Goal: Transaction & Acquisition: Purchase product/service

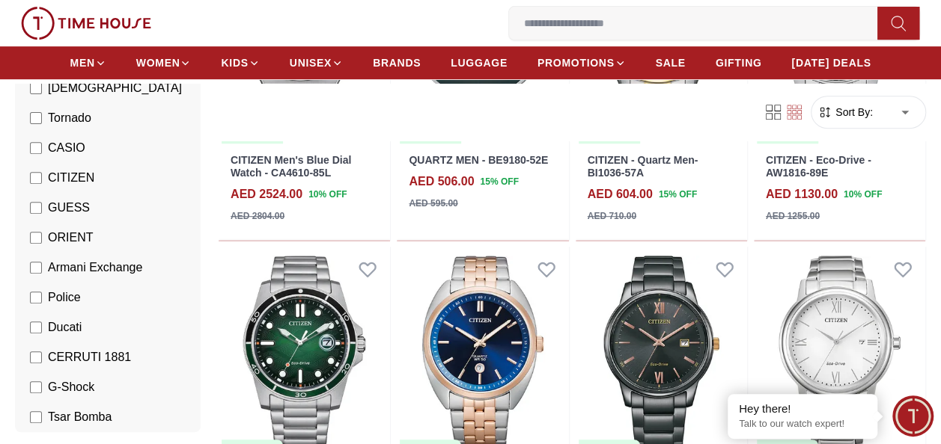
scroll to position [299, 0]
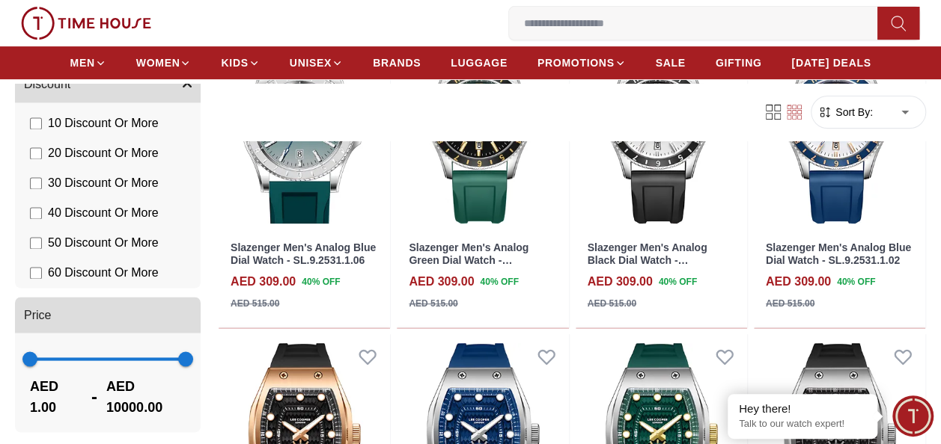
scroll to position [1221, 0]
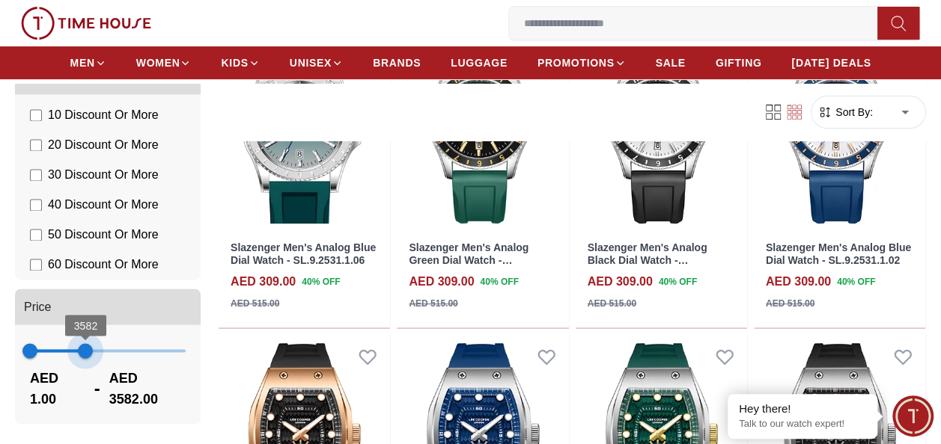
drag, startPoint x: 179, startPoint y: 349, endPoint x: 82, endPoint y: 355, distance: 97.5
click at [82, 355] on span "3582" at bounding box center [85, 350] width 15 height 15
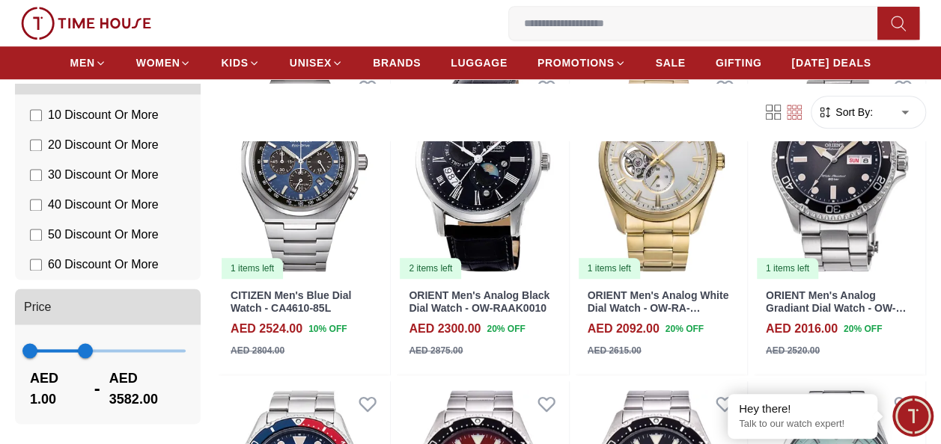
scroll to position [599, 0]
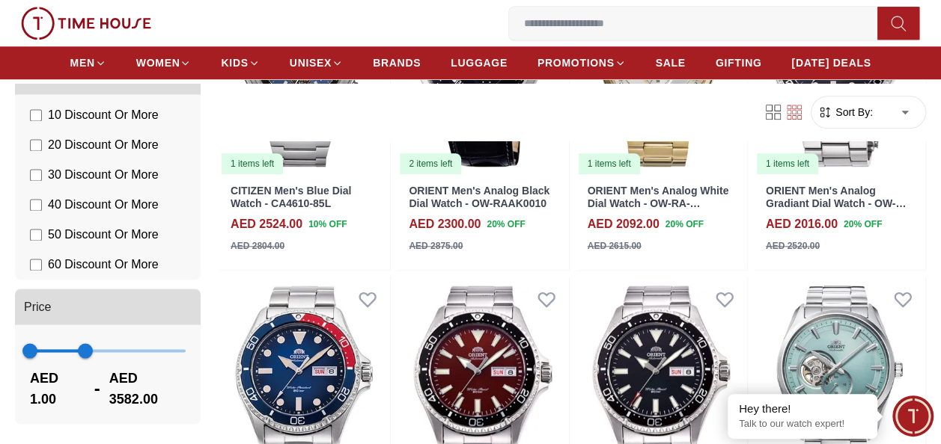
click at [126, 404] on span "AED 3582.00" at bounding box center [147, 388] width 76 height 42
type input "****"
drag, startPoint x: 126, startPoint y: 404, endPoint x: 45, endPoint y: 357, distance: 93.6
click at [45, 357] on span "1039" at bounding box center [46, 350] width 15 height 15
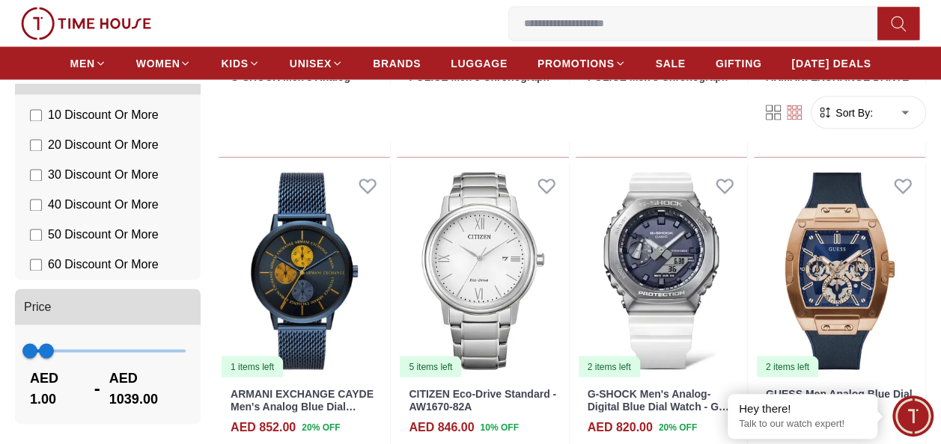
scroll to position [1422, 0]
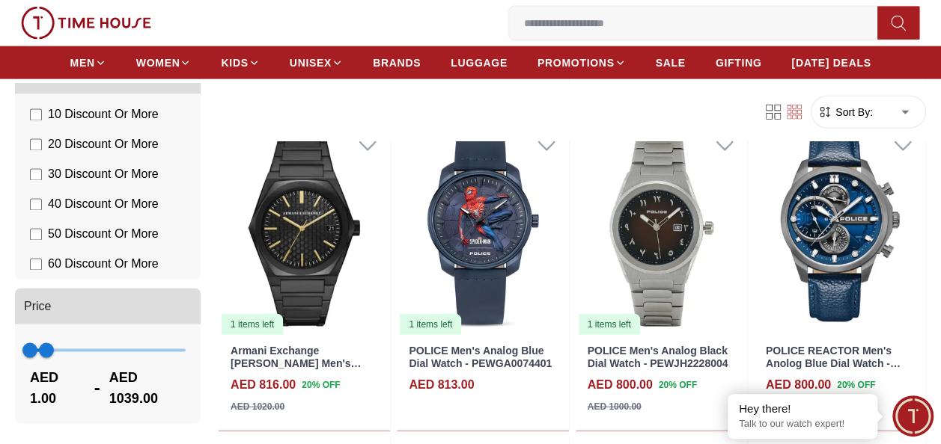
scroll to position [1721, 0]
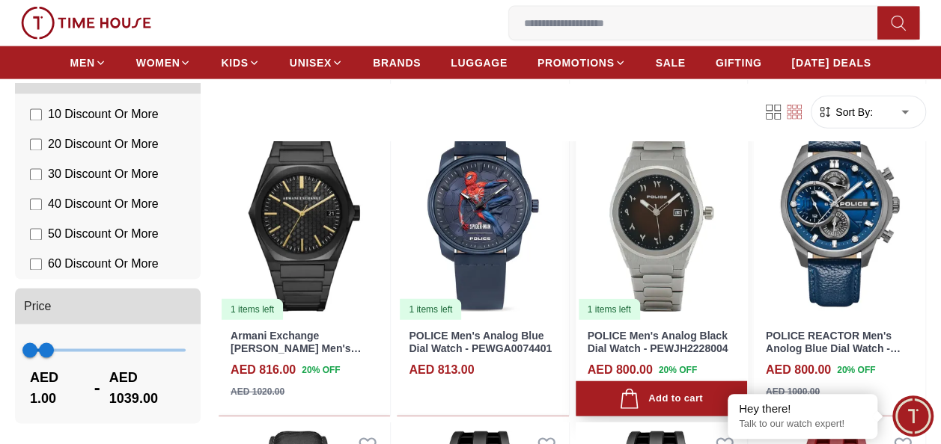
click at [649, 238] on img at bounding box center [660, 214] width 171 height 216
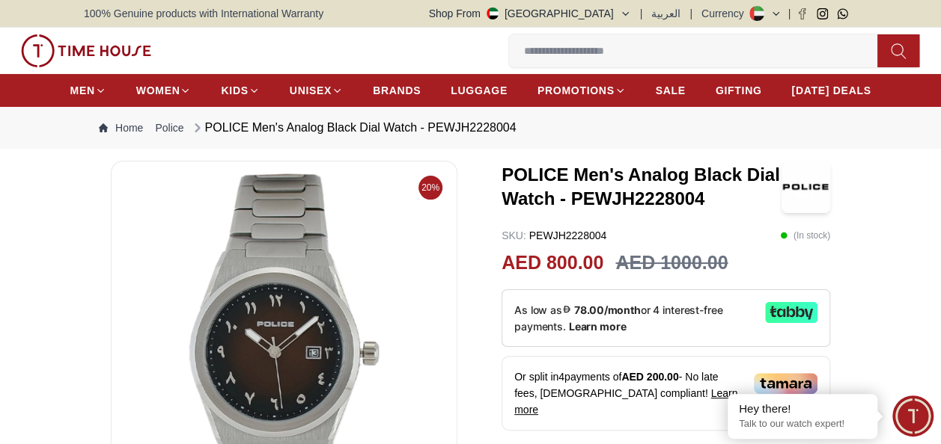
click at [620, 18] on button "Shop From [GEOGRAPHIC_DATA]" at bounding box center [530, 13] width 202 height 15
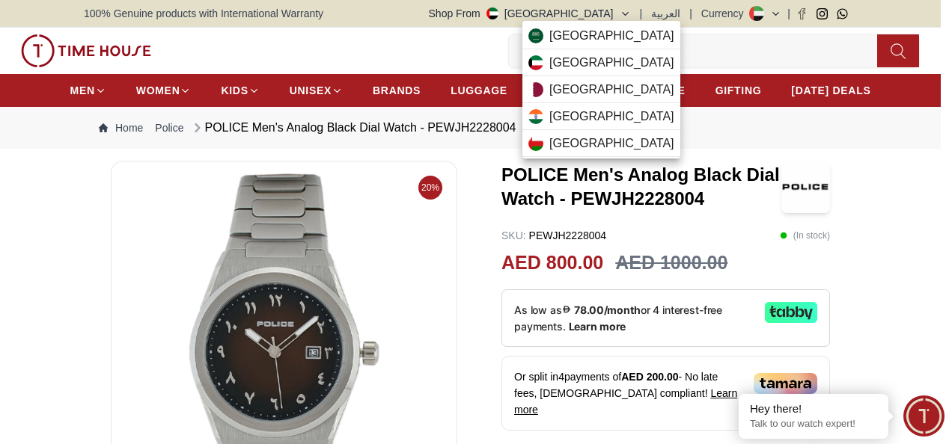
click at [911, 193] on div at bounding box center [476, 222] width 952 height 444
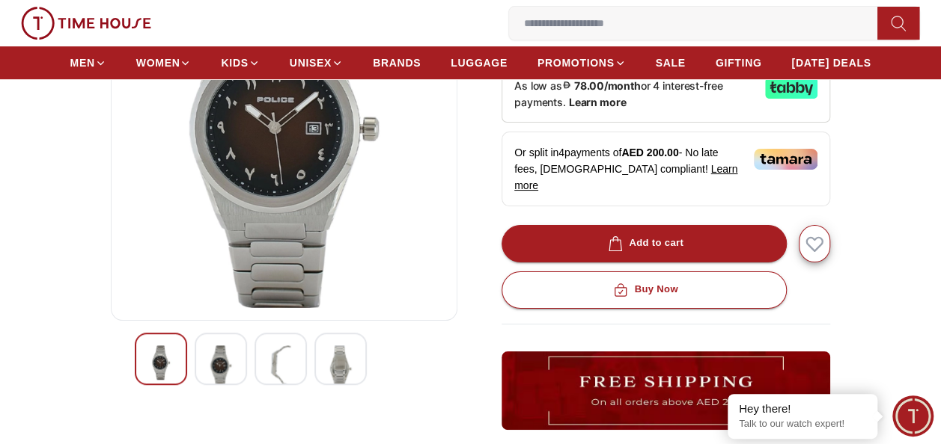
scroll to position [299, 0]
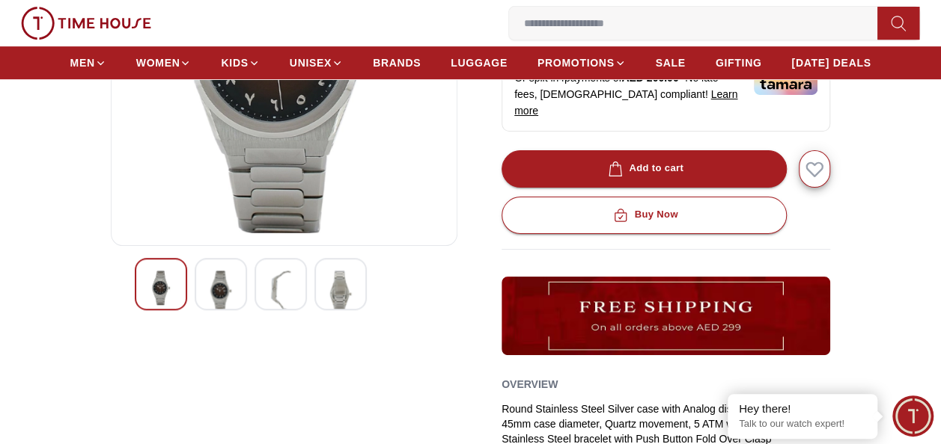
click at [227, 293] on img at bounding box center [220, 291] width 27 height 40
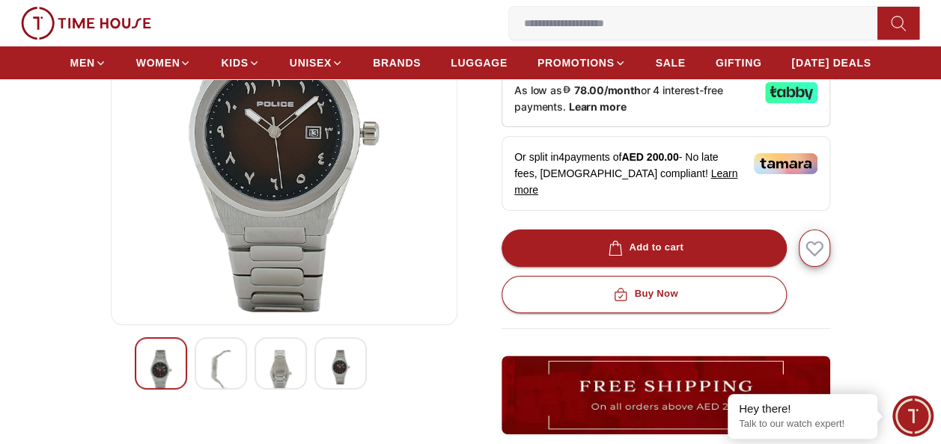
scroll to position [224, 0]
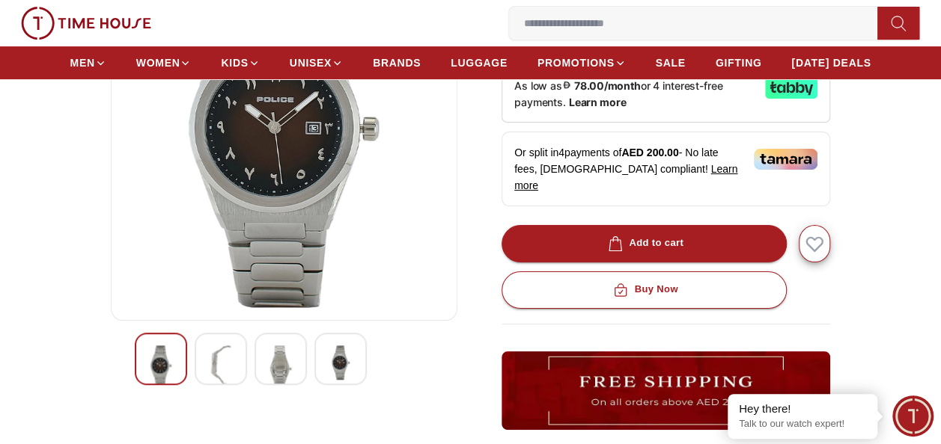
click at [218, 353] on img at bounding box center [220, 366] width 27 height 40
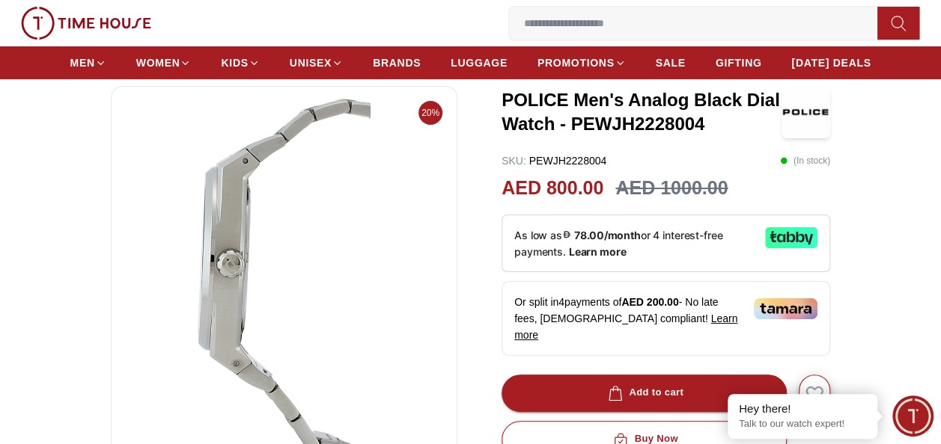
scroll to position [299, 0]
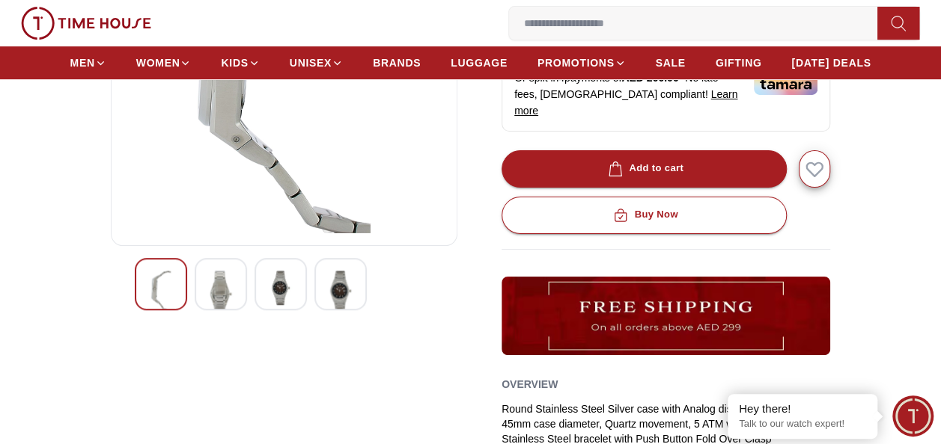
click at [273, 287] on img at bounding box center [280, 288] width 27 height 34
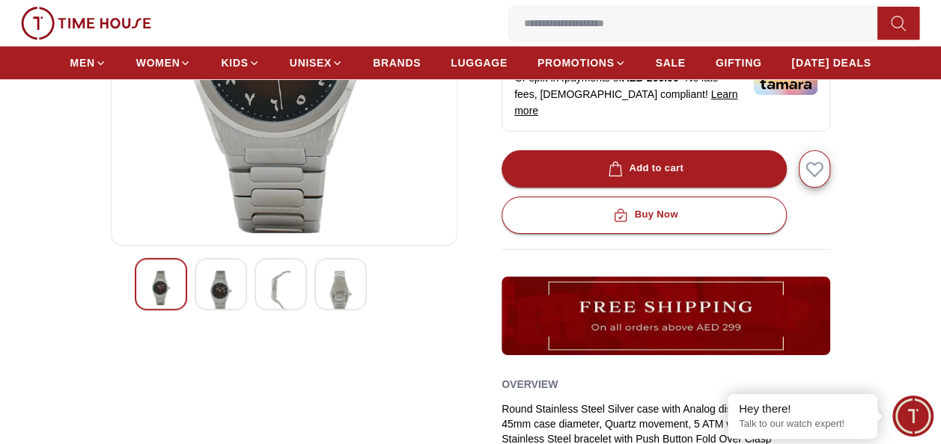
click at [358, 297] on div at bounding box center [340, 284] width 52 height 52
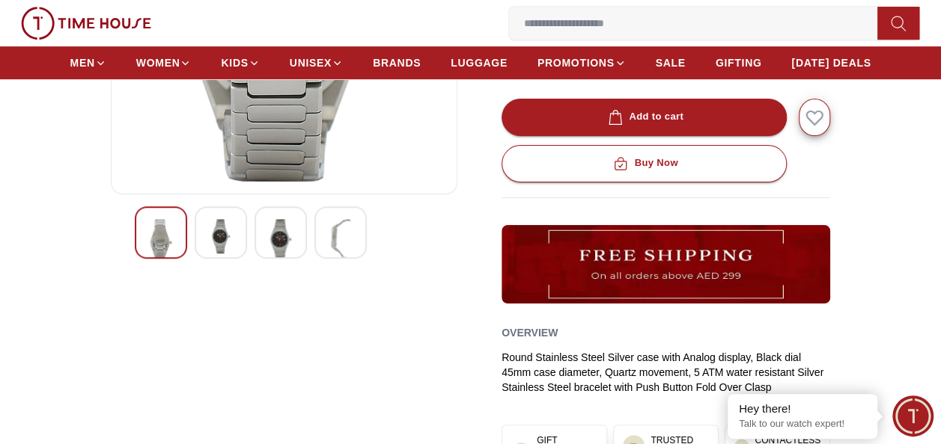
scroll to position [374, 0]
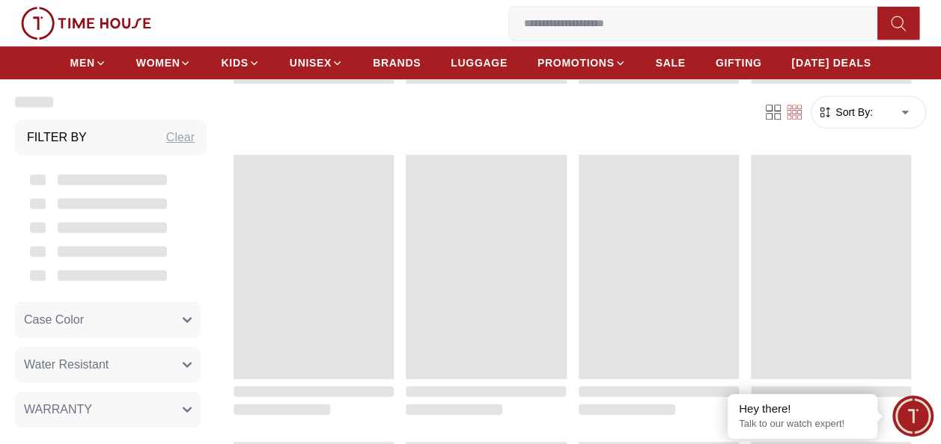
scroll to position [1721, 0]
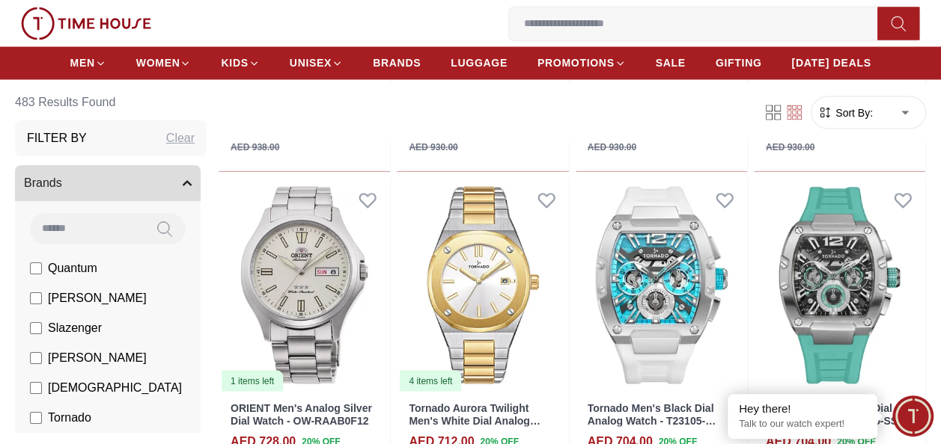
scroll to position [1347, 0]
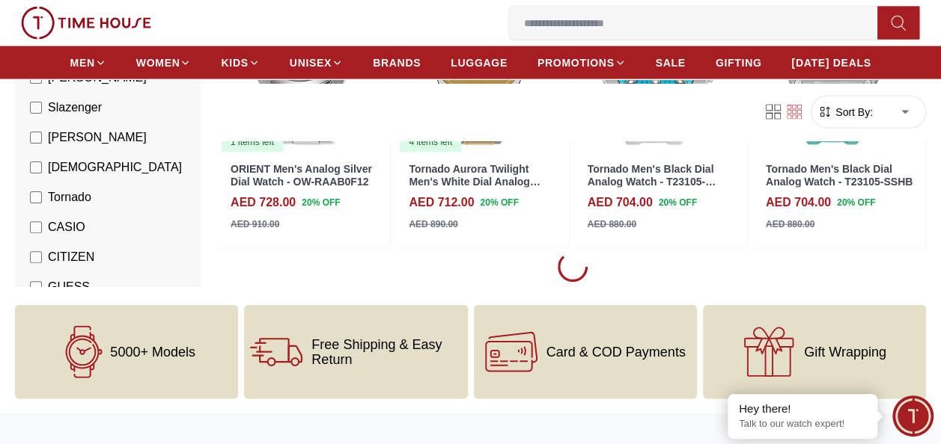
scroll to position [150, 0]
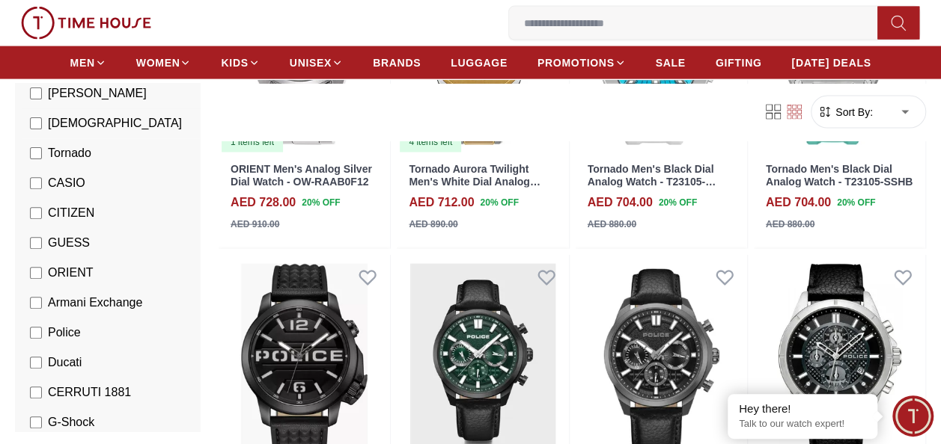
scroll to position [299, 0]
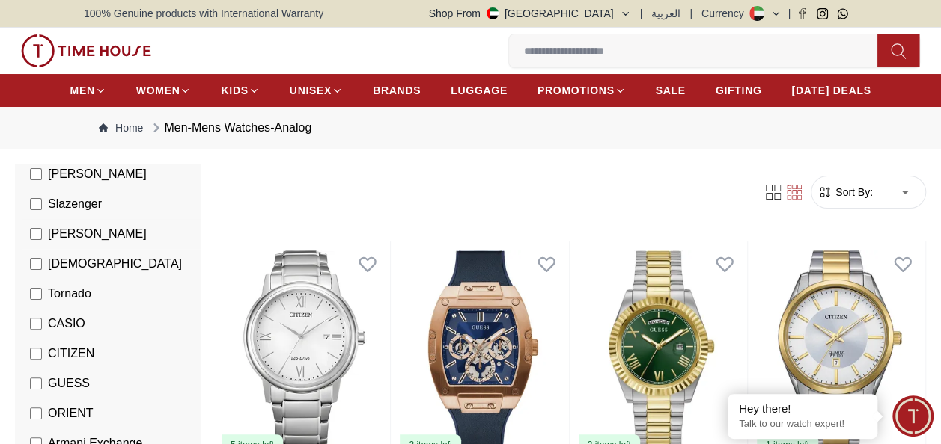
scroll to position [224, 0]
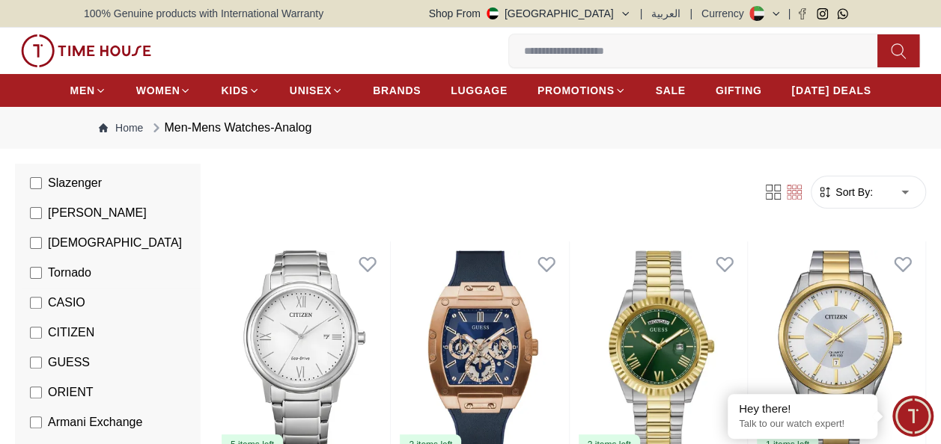
click at [72, 300] on span "CASIO" at bounding box center [66, 303] width 37 height 18
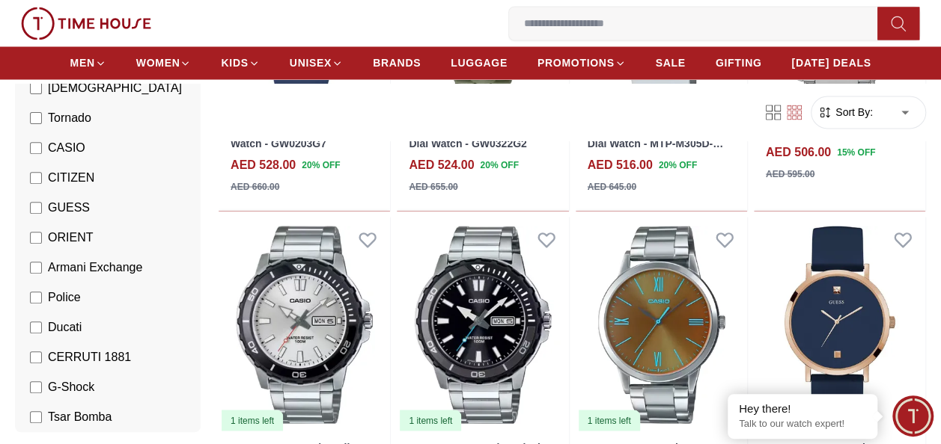
scroll to position [1347, 0]
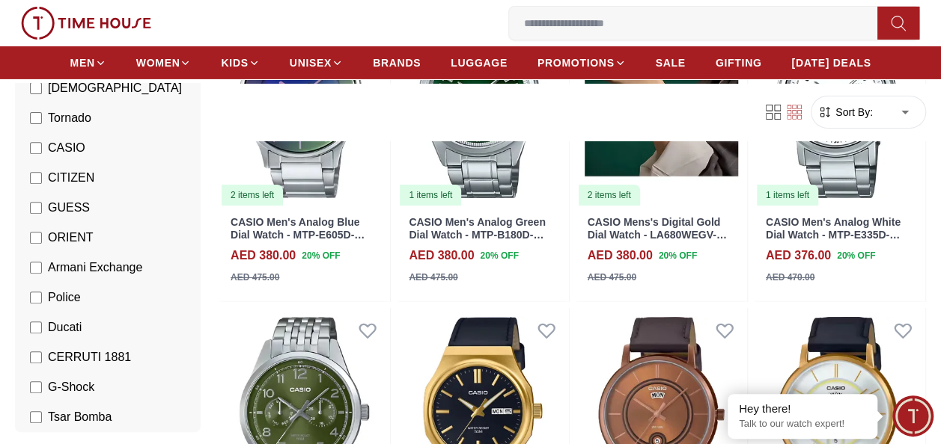
scroll to position [2544, 0]
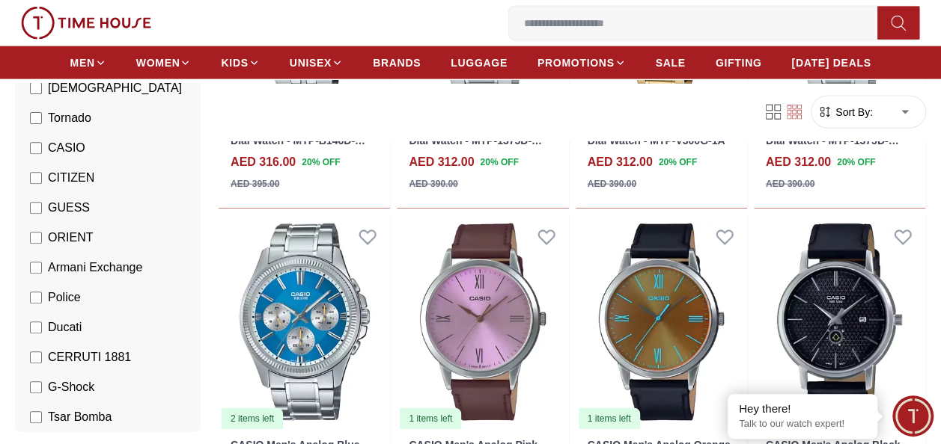
scroll to position [4490, 0]
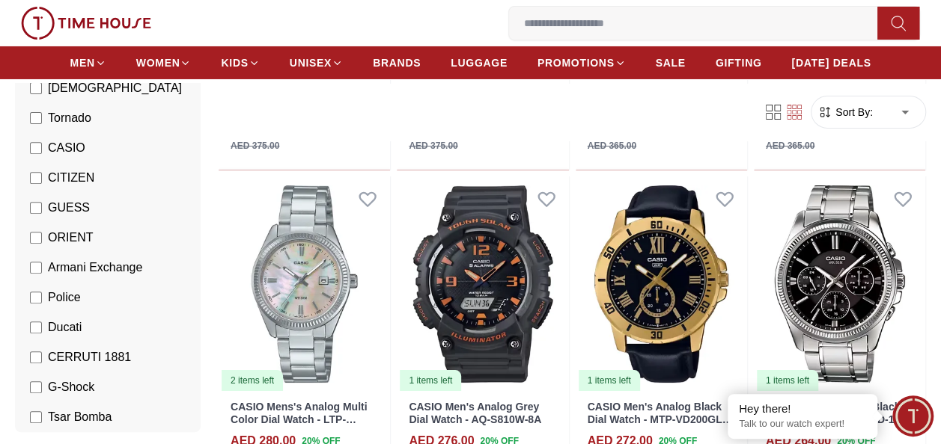
scroll to position [5462, 0]
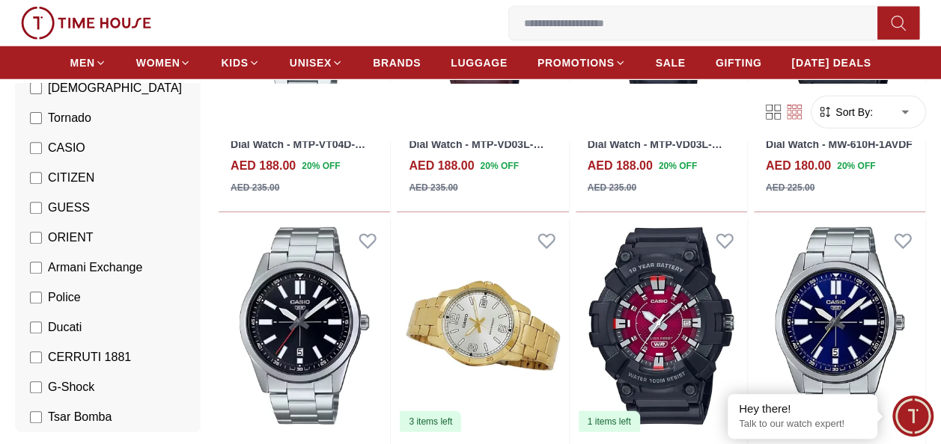
scroll to position [7709, 0]
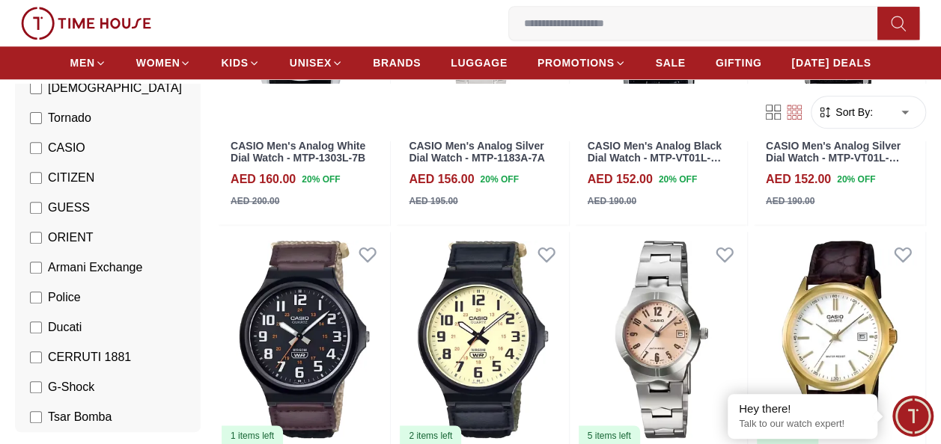
scroll to position [9279, 0]
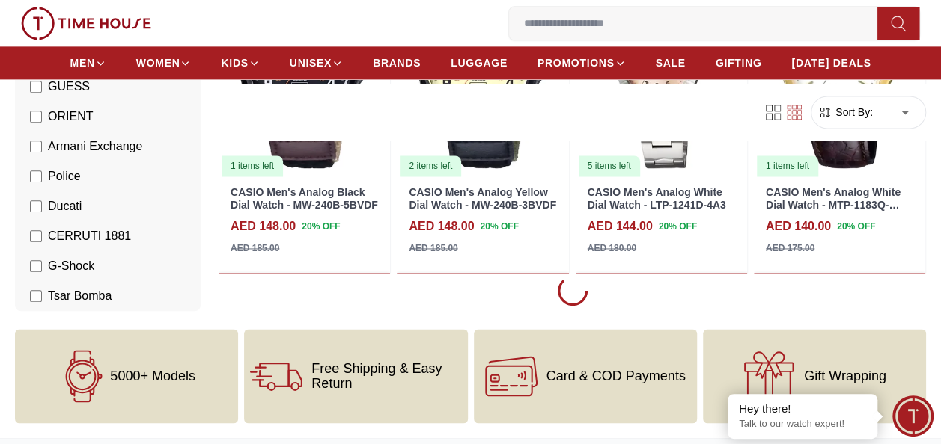
scroll to position [9503, 0]
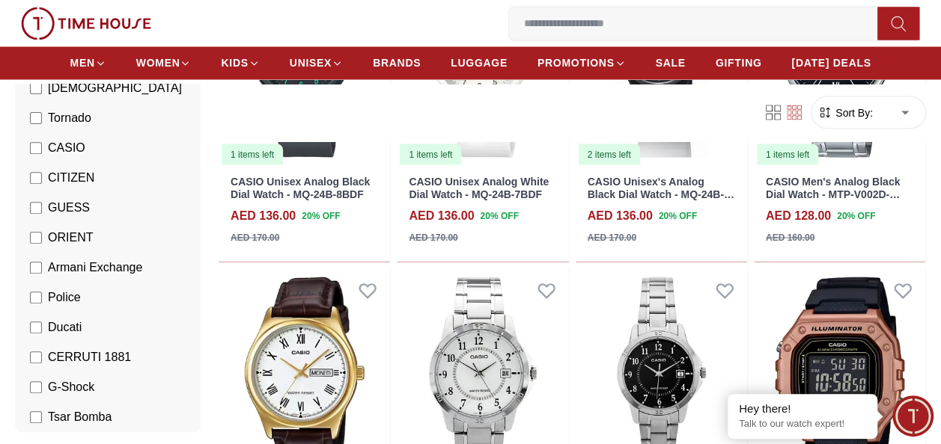
scroll to position [9578, 0]
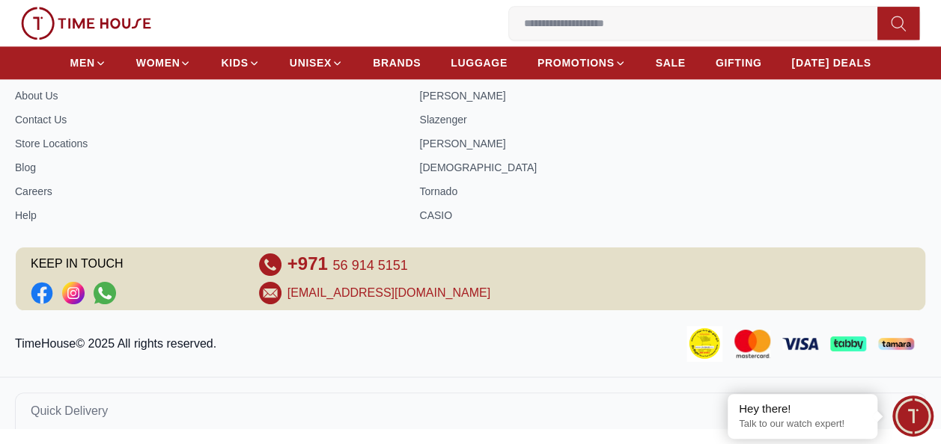
click at [39, 202] on ul "About Us Contact Us Store Locations Blog Careers Help" at bounding box center [200, 155] width 371 height 135
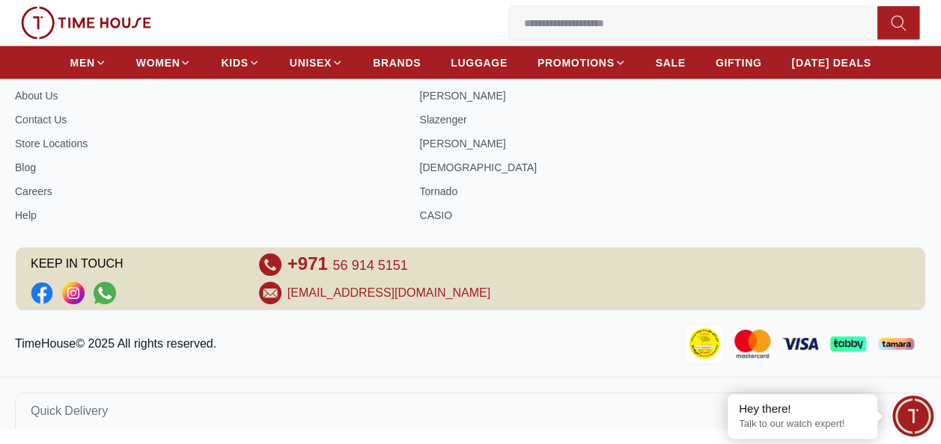
scroll to position [1521, 0]
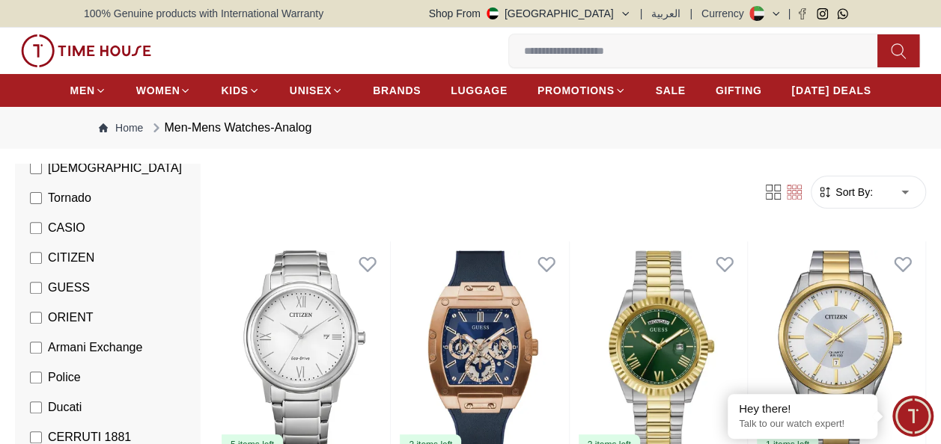
click at [43, 281] on label "GUESS" at bounding box center [60, 288] width 60 height 18
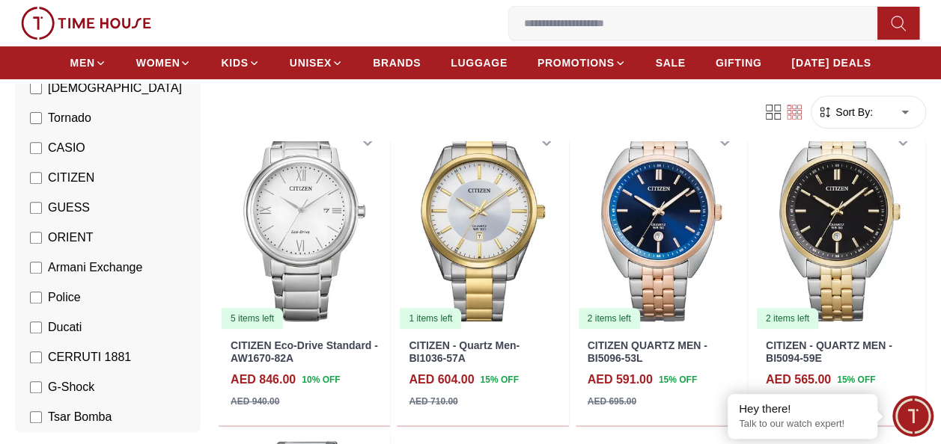
scroll to position [150, 0]
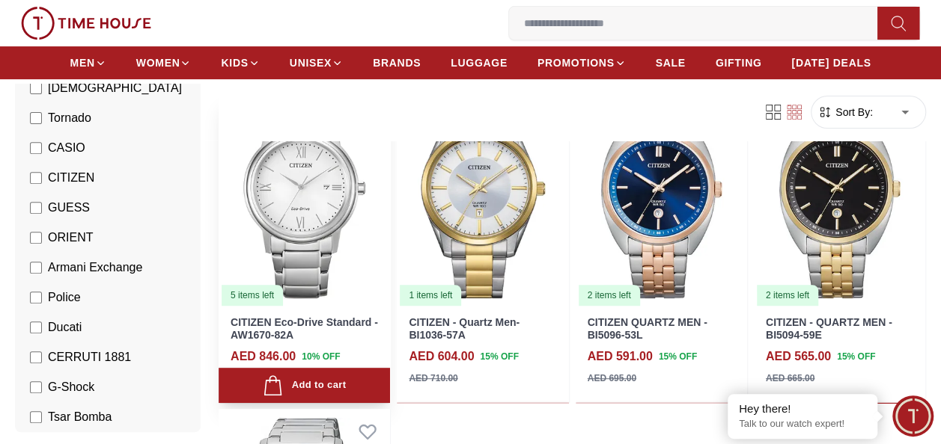
click at [317, 229] on img at bounding box center [303, 200] width 171 height 216
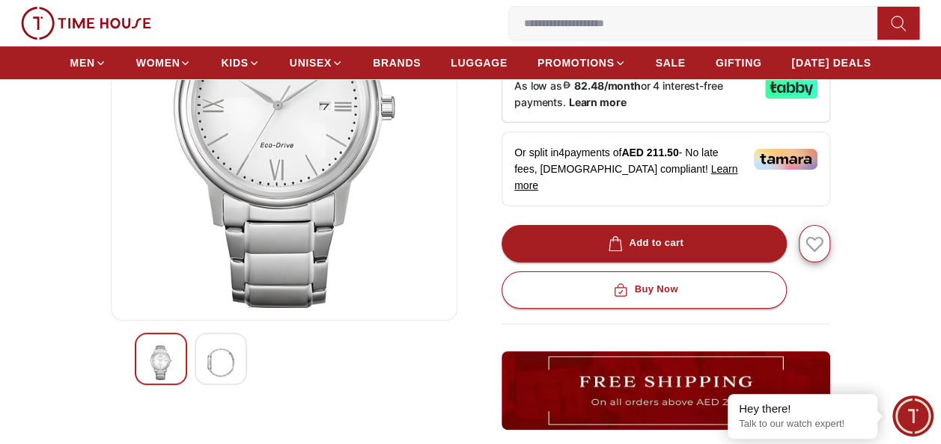
scroll to position [224, 0]
click at [214, 370] on img at bounding box center [220, 363] width 27 height 34
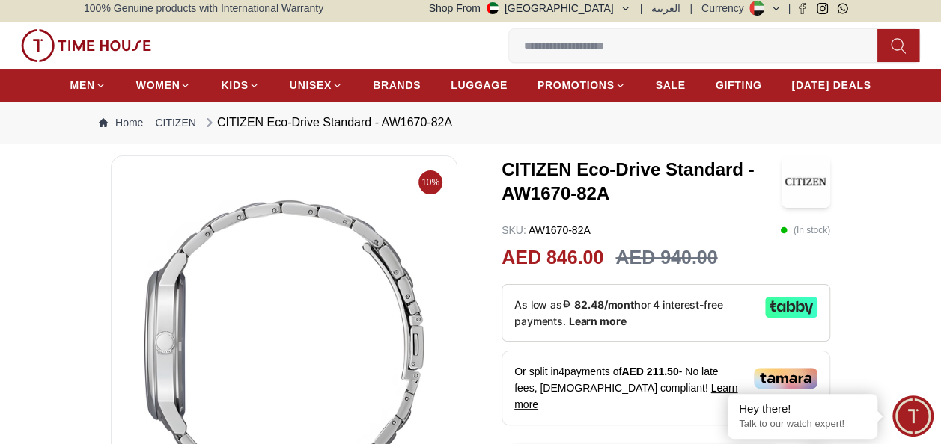
scroll to position [0, 0]
